Goal: Task Accomplishment & Management: Manage account settings

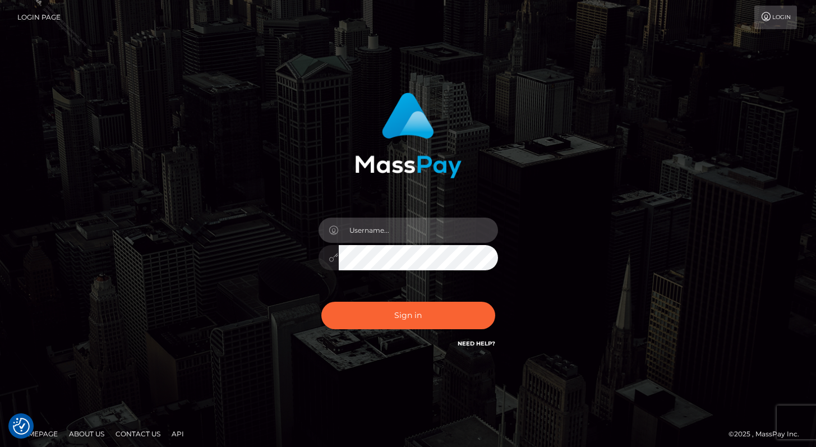
click at [416, 235] on input "text" at bounding box center [418, 230] width 159 height 25
type input "Alweng.megabonanza"
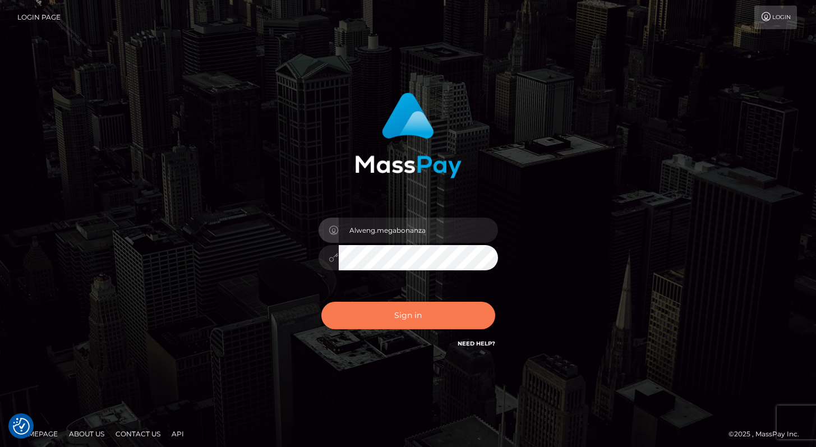
click at [436, 314] on button "Sign in" at bounding box center [408, 315] width 174 height 27
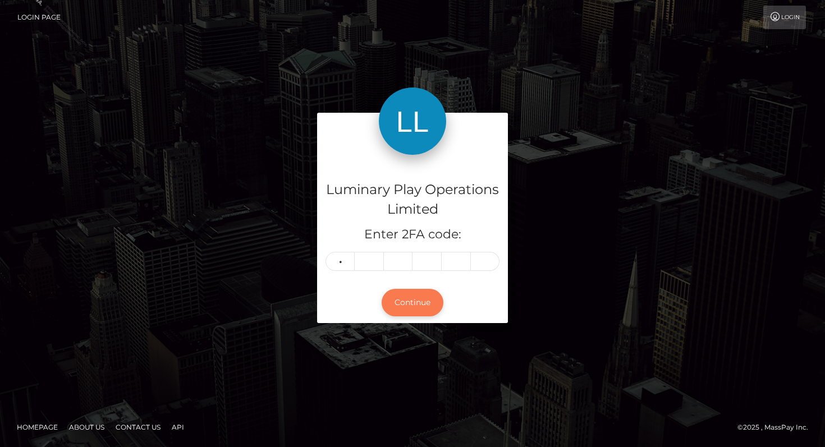
type input "1"
type input "7"
type input "1"
type input "6"
type input "9"
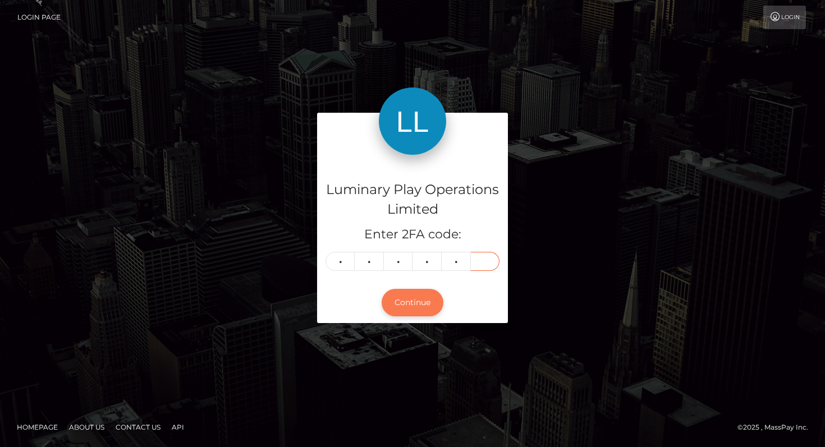
type input "1"
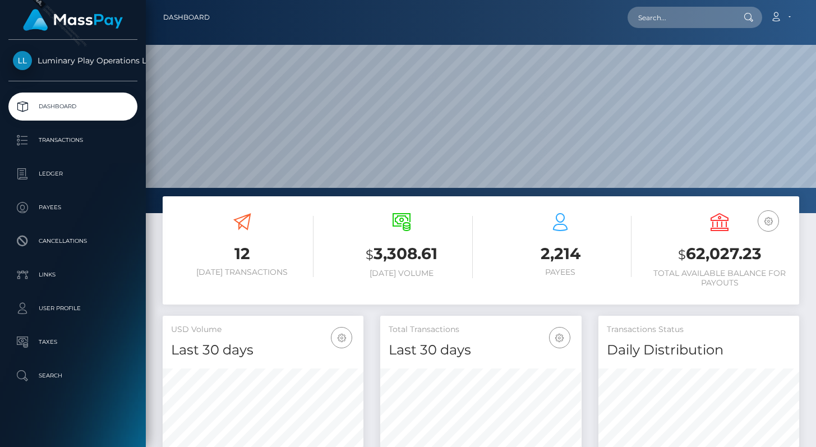
scroll to position [199, 201]
drag, startPoint x: 690, startPoint y: 255, endPoint x: 806, endPoint y: 254, distance: 116.1
click at [806, 254] on div "12 [DATE] Transactions $ 3,308.61 [DATE] Volume 2,214 $" at bounding box center [481, 255] width 654 height 119
click at [698, 247] on h3 "$ 62,027.23" at bounding box center [720, 254] width 142 height 23
drag, startPoint x: 686, startPoint y: 252, endPoint x: 785, endPoint y: 251, distance: 99.3
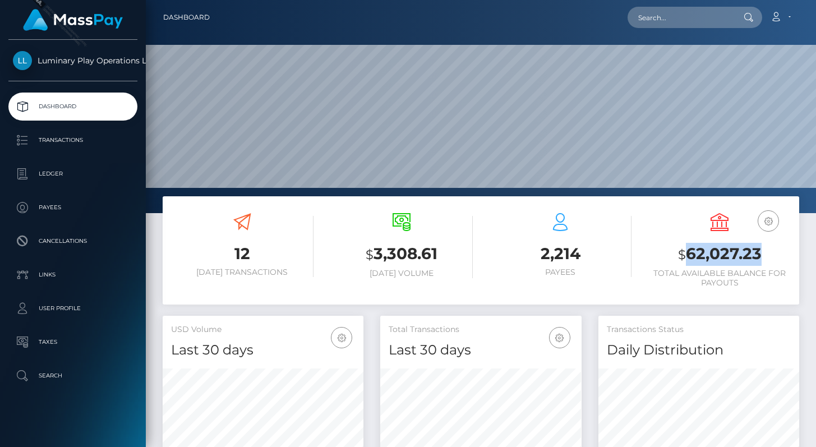
click at [785, 251] on h3 "$ 62,027.23" at bounding box center [720, 254] width 142 height 23
copy h3 "62,027.23"
